Goal: Task Accomplishment & Management: Use online tool/utility

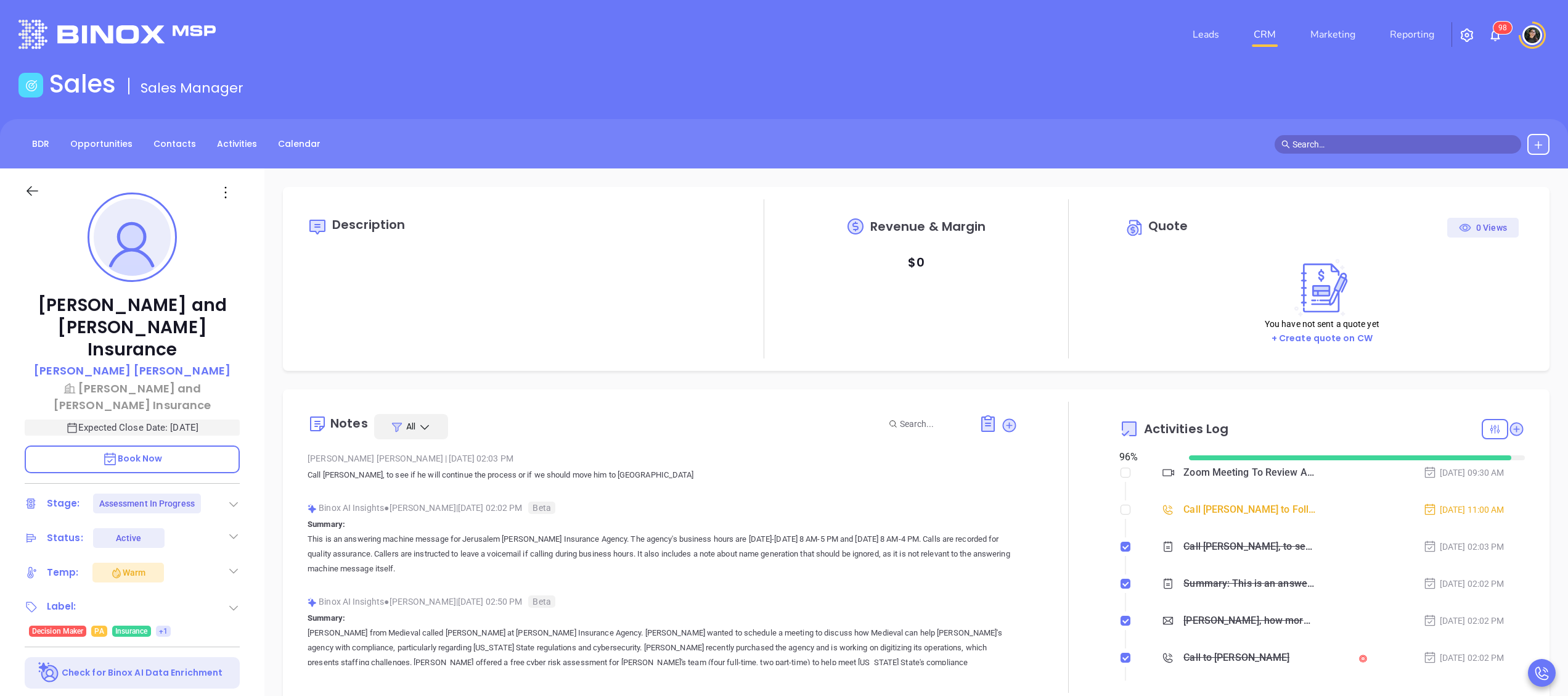
scroll to position [358, 0]
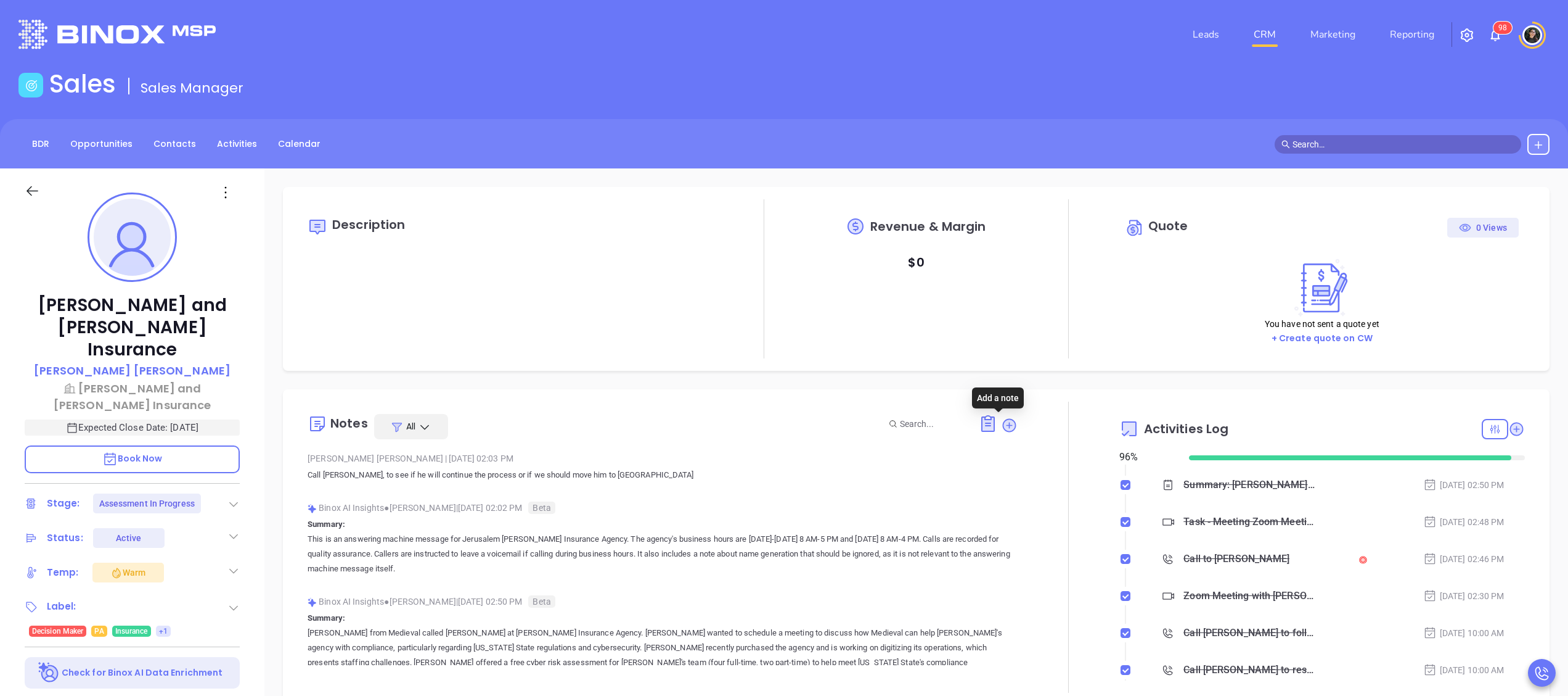
drag, startPoint x: 999, startPoint y: 425, endPoint x: 981, endPoint y: 440, distance: 23.4
click at [1003, 425] on icon at bounding box center [1010, 425] width 12 height 12
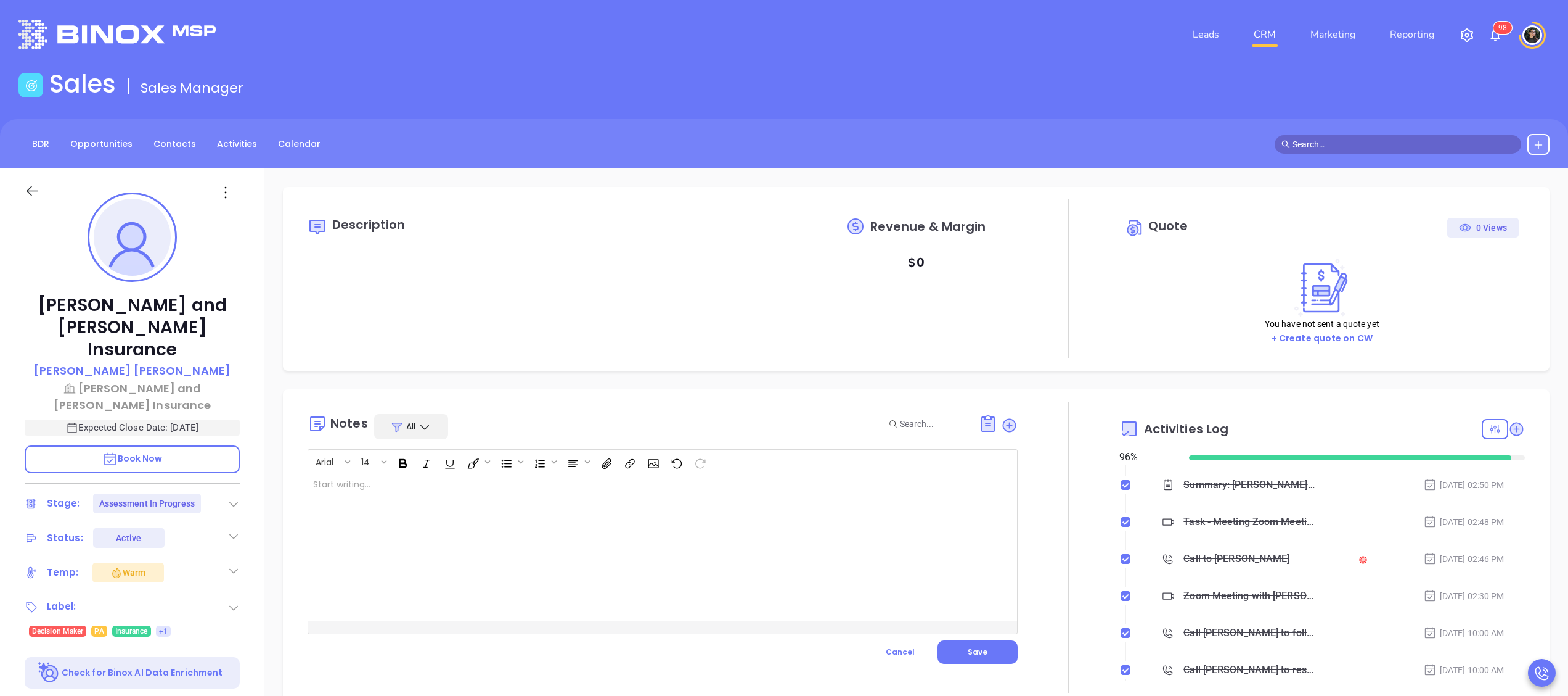
click at [557, 505] on div at bounding box center [637, 547] width 659 height 148
drag, startPoint x: 577, startPoint y: 529, endPoint x: 594, endPoint y: 524, distance: 17.7
click at [578, 529] on div "[PERSON_NAME] replied to assessment follow up email, ﻿" at bounding box center [637, 547] width 659 height 148
click at [626, 516] on div "[PERSON_NAME] replied to assessment follow up email," at bounding box center [637, 547] width 659 height 148
click at [700, 492] on div "[PERSON_NAME] replied to assessment follow up email," at bounding box center [637, 547] width 659 height 148
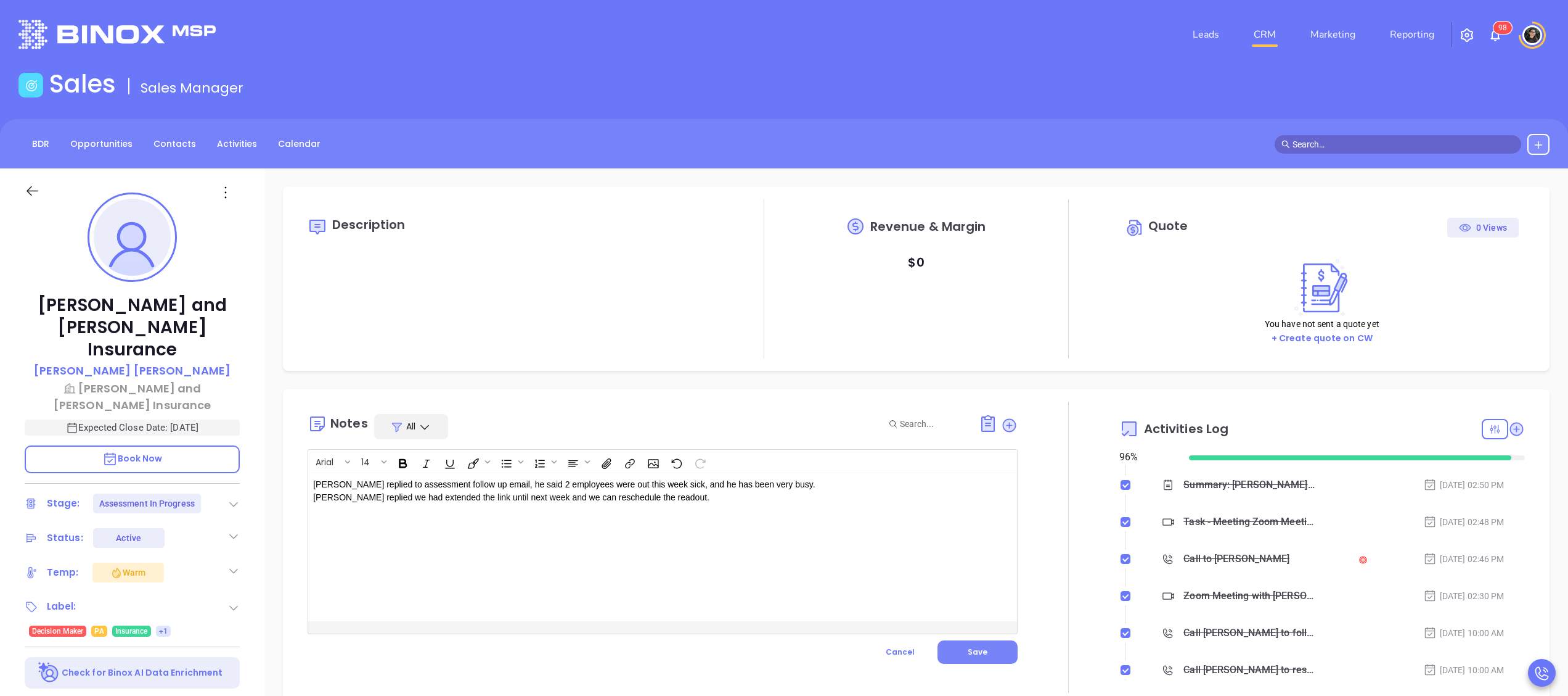
click at [982, 650] on button "Save" at bounding box center [977, 652] width 80 height 24
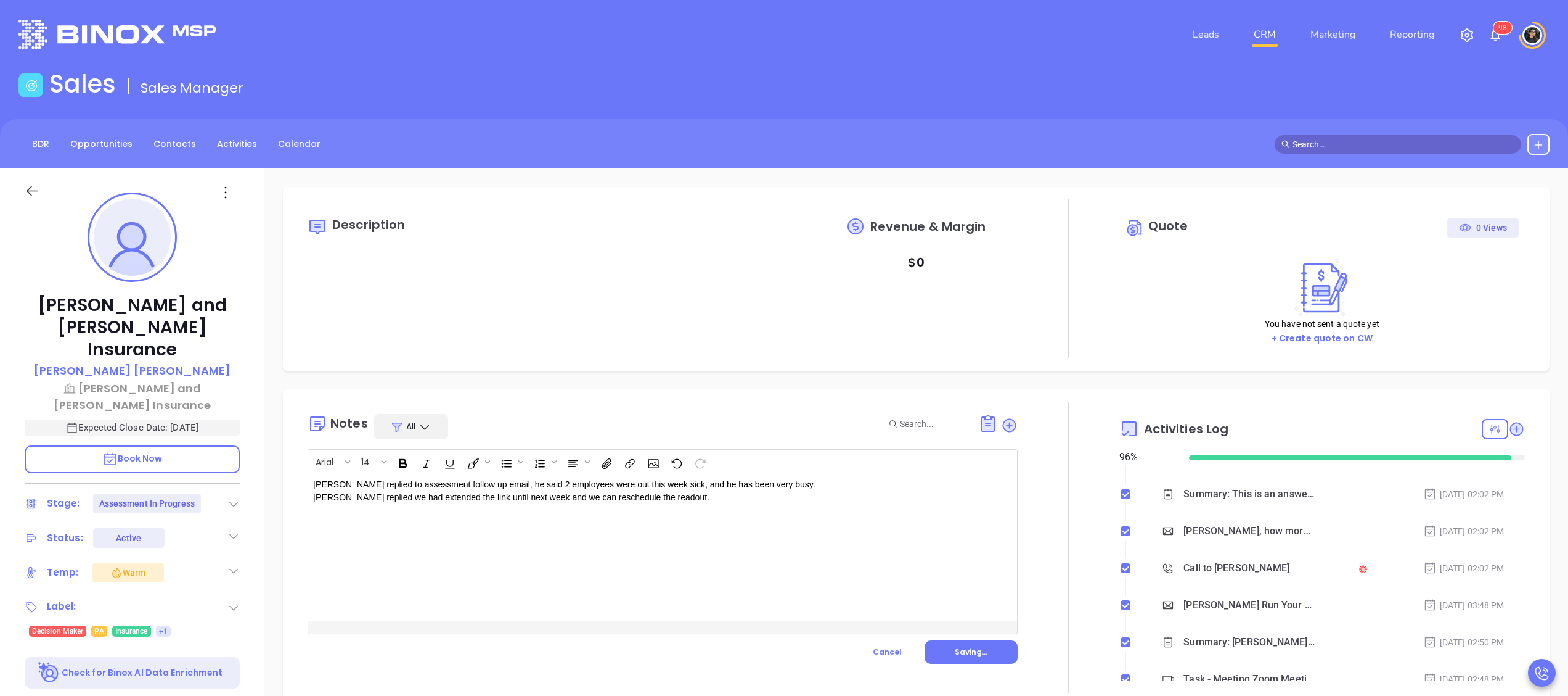
scroll to position [0, 0]
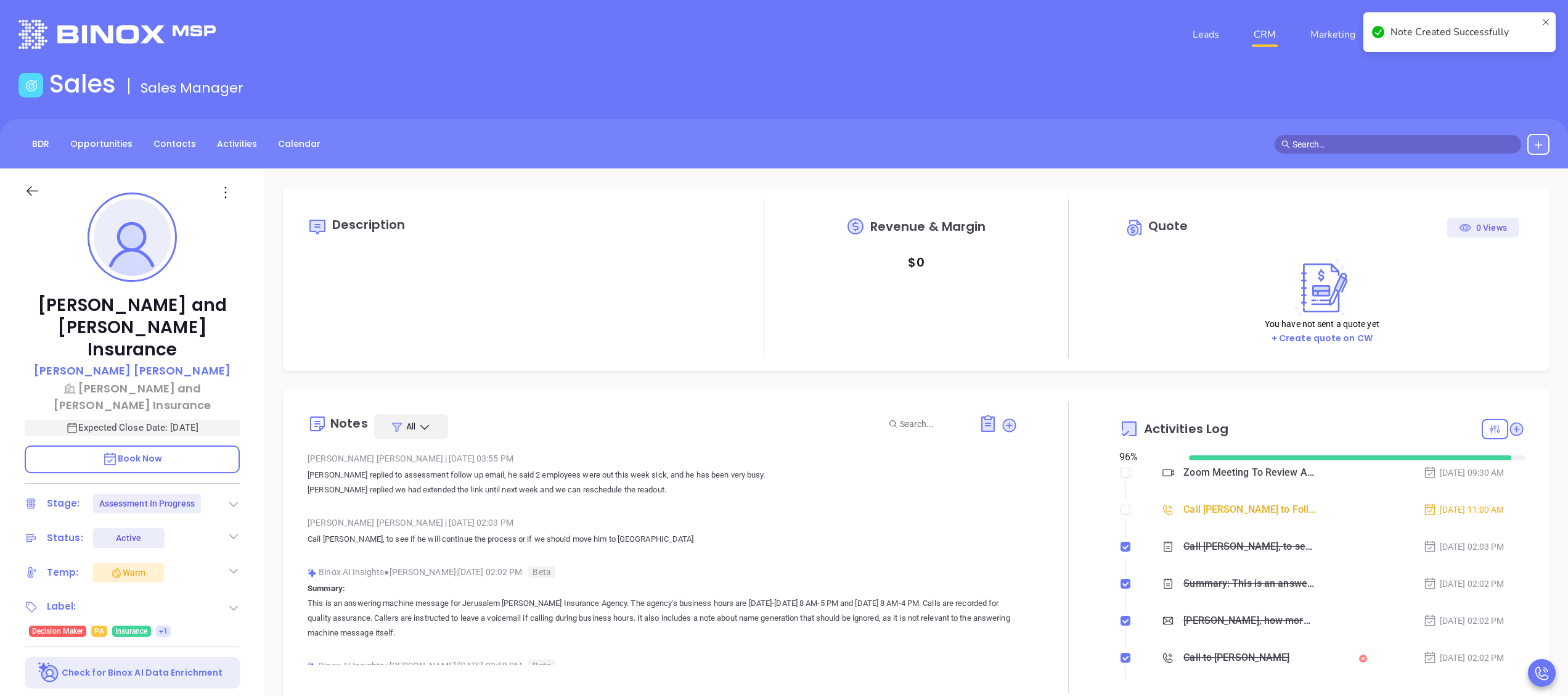
click at [1251, 30] on link "CRM" at bounding box center [1265, 34] width 32 height 24
